Goal: Task Accomplishment & Management: Manage account settings

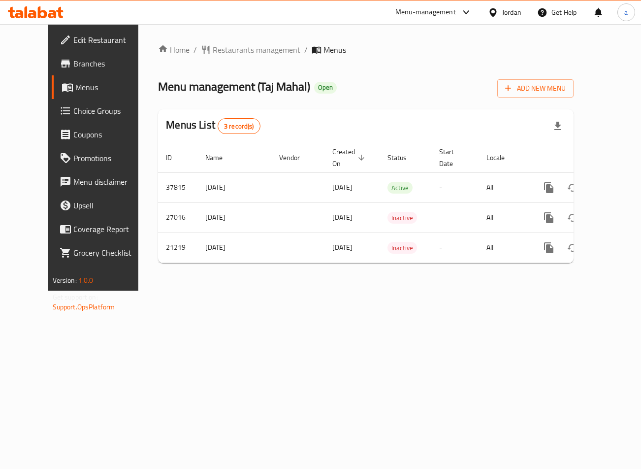
click at [61, 101] on link "Choice Groups" at bounding box center [103, 111] width 103 height 24
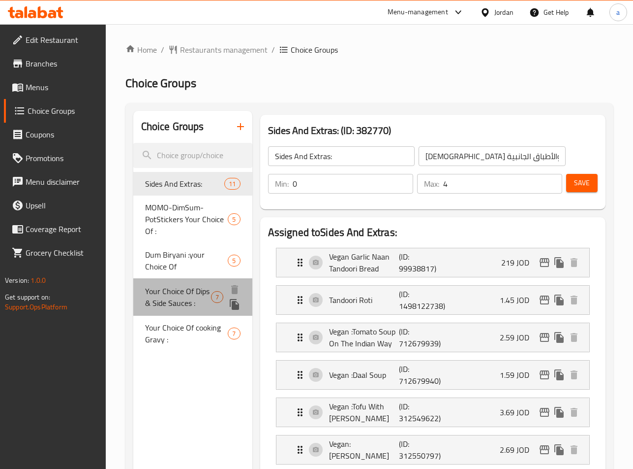
click at [177, 296] on span "Your Choice Of Dips & Side Sauces :" at bounding box center [178, 297] width 66 height 24
type input "Your Choice Of Dips & Side Sauces :"
type input "اختيارك من الصوصات الجانبية والديب :"
type input "6"
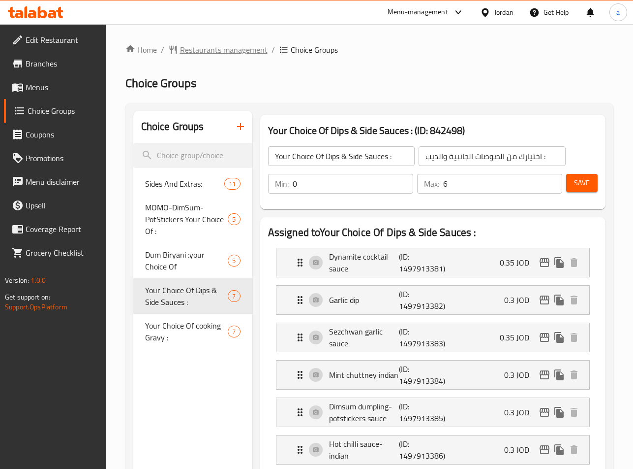
click at [227, 53] on span "Restaurants management" at bounding box center [224, 50] width 88 height 12
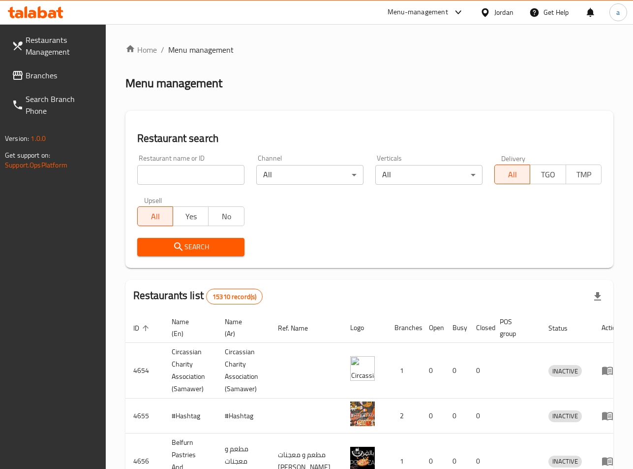
click at [75, 70] on span "Branches" at bounding box center [62, 75] width 72 height 12
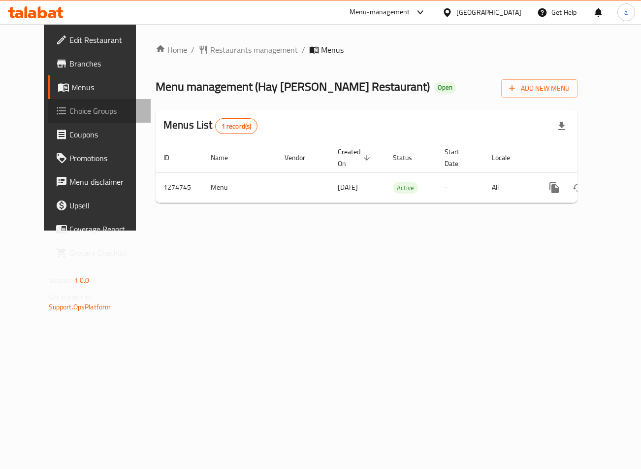
click at [69, 114] on span "Choice Groups" at bounding box center [105, 111] width 73 height 12
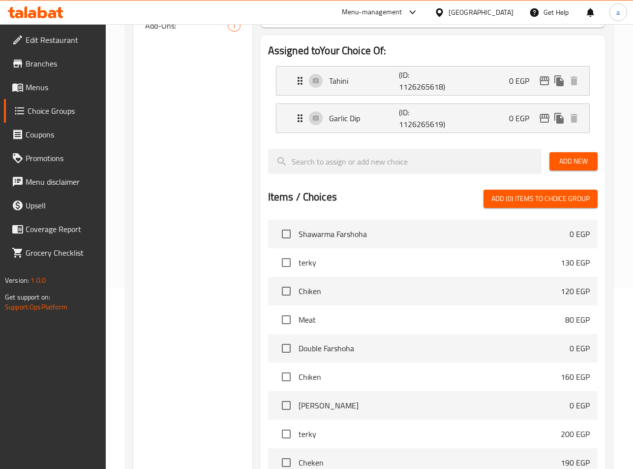
scroll to position [138, 0]
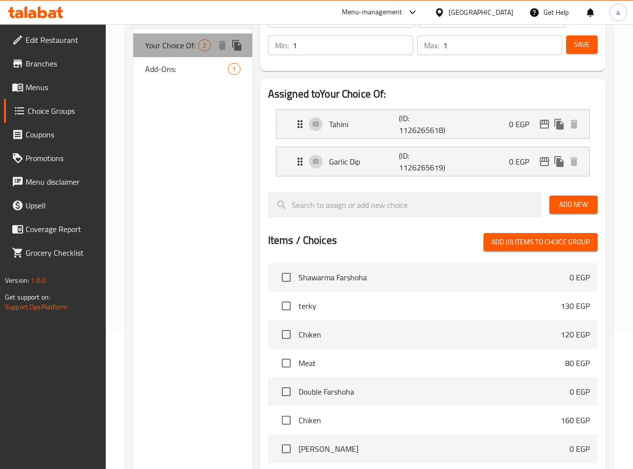
click at [173, 50] on span "Your Choice Of:" at bounding box center [172, 45] width 54 height 12
click at [173, 63] on span "Add-Ons:" at bounding box center [172, 69] width 54 height 12
type input "Add-Ons:"
type input "الإضافات:"
type input "0"
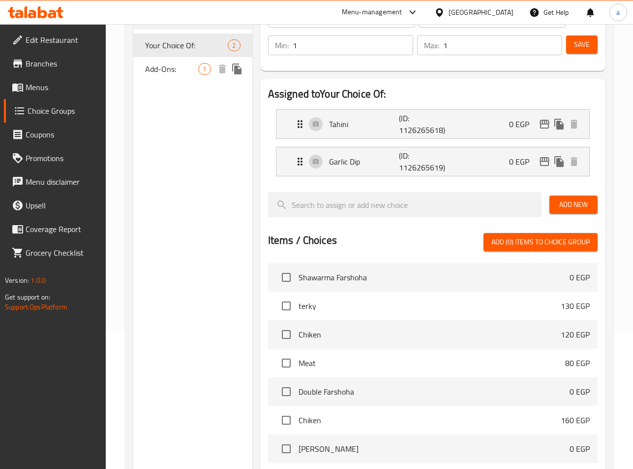
type input "0"
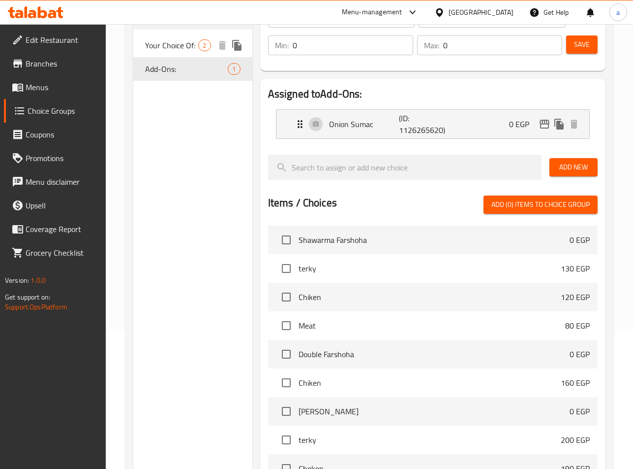
click at [179, 43] on span "Your Choice Of:" at bounding box center [172, 45] width 54 height 12
type input "Your Choice Of:"
type input "إختيارك من:"
type input "1"
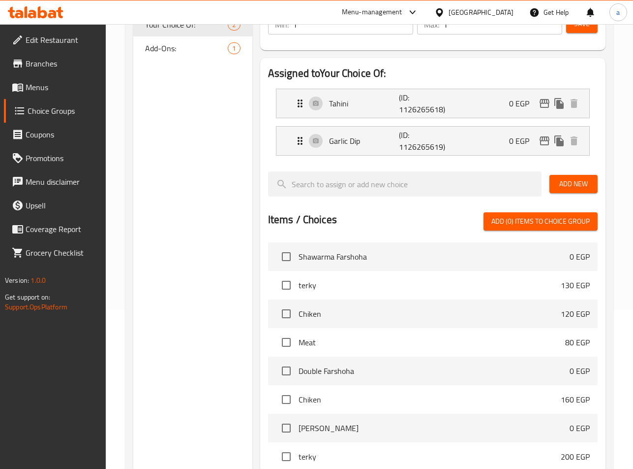
scroll to position [23, 0]
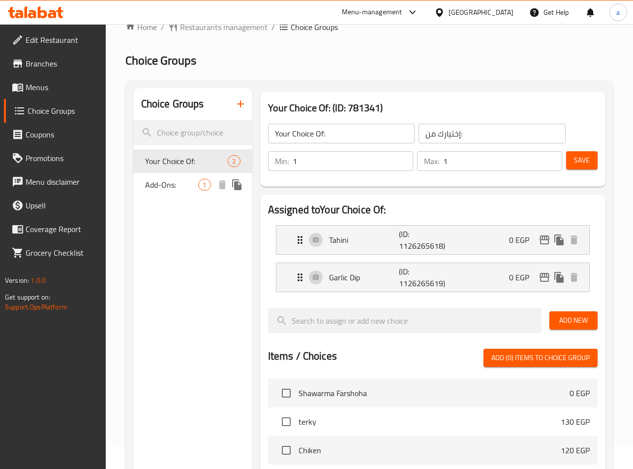
click at [148, 187] on span "Add-Ons:" at bounding box center [172, 185] width 54 height 12
type input "Add-Ons:"
type input "الإضافات:"
type input "0"
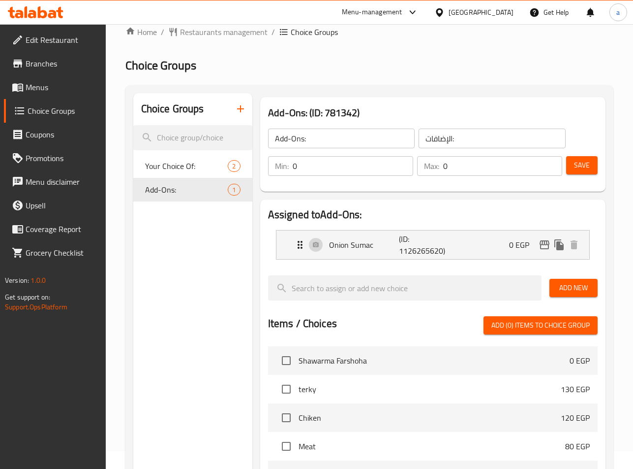
scroll to position [0, 0]
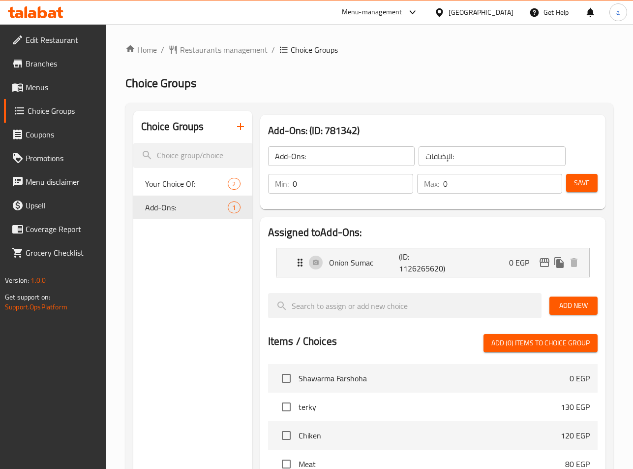
click at [191, 63] on div "Home / Restaurants management / Choice Groups Choice Groups Choice Groups Your …" at bounding box center [370, 387] width 488 height 686
click at [187, 52] on span "Restaurants management" at bounding box center [224, 50] width 88 height 12
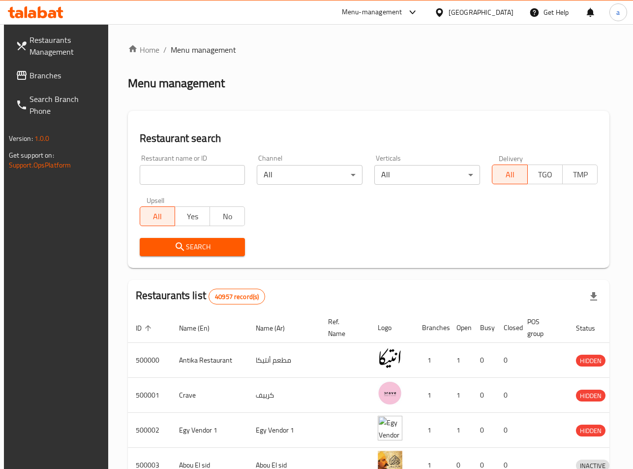
click at [22, 70] on icon at bounding box center [22, 75] width 12 height 12
